Goal: Task Accomplishment & Management: Complete application form

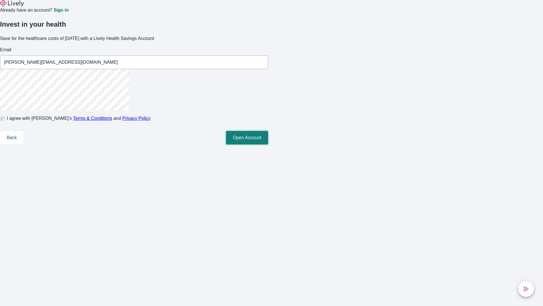
click at [268, 144] on button "Open Account" at bounding box center [247, 138] width 42 height 14
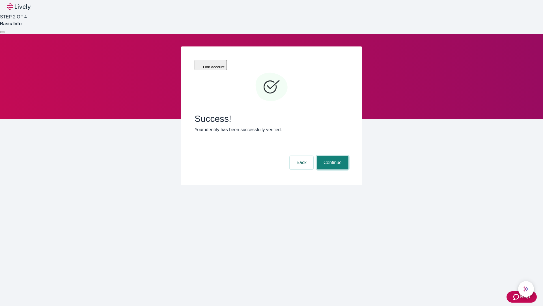
click at [332, 156] on button "Continue" at bounding box center [333, 163] width 32 height 14
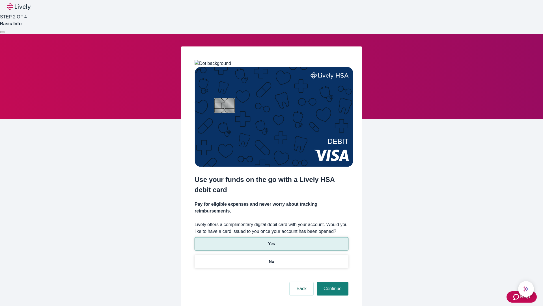
click at [271, 241] on p "Yes" at bounding box center [271, 244] width 7 height 6
click at [332, 282] on button "Continue" at bounding box center [333, 289] width 32 height 14
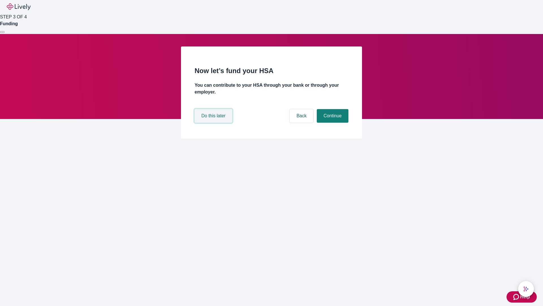
click at [214, 123] on button "Do this later" at bounding box center [214, 116] width 38 height 14
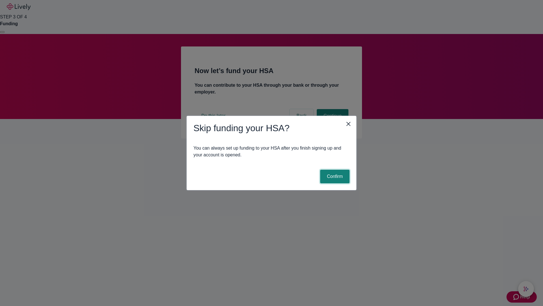
click at [334, 176] on button "Confirm" at bounding box center [334, 177] width 29 height 14
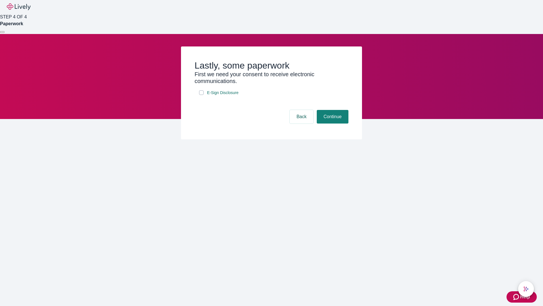
click at [202, 95] on input "E-Sign Disclosure" at bounding box center [201, 92] width 5 height 5
checkbox input "true"
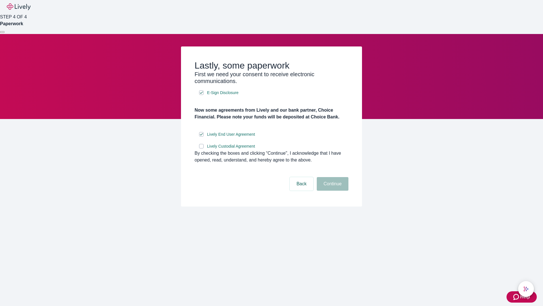
click at [202, 148] on input "Lively Custodial Agreement" at bounding box center [201, 146] width 5 height 5
checkbox input "true"
click at [332, 190] on button "Continue" at bounding box center [333, 184] width 32 height 14
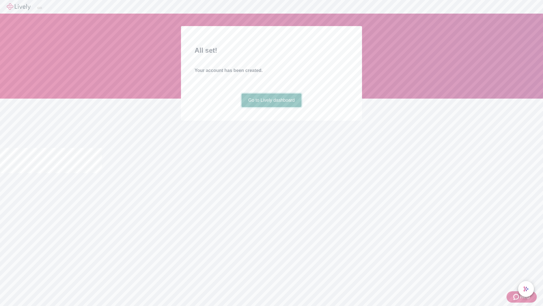
click at [271, 107] on link "Go to Lively dashboard" at bounding box center [272, 100] width 60 height 14
